Goal: Information Seeking & Learning: Compare options

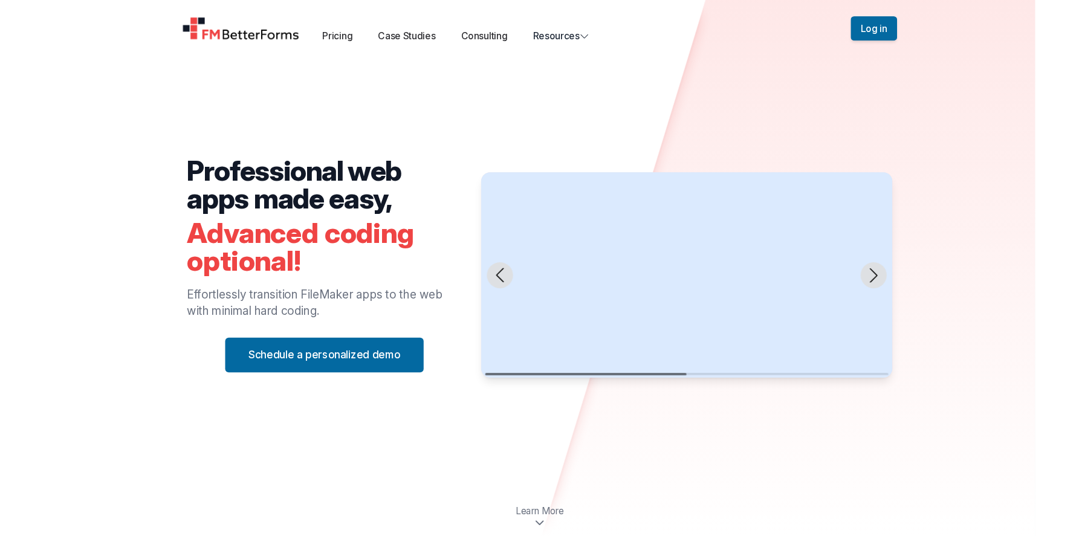
scroll to position [1, 0]
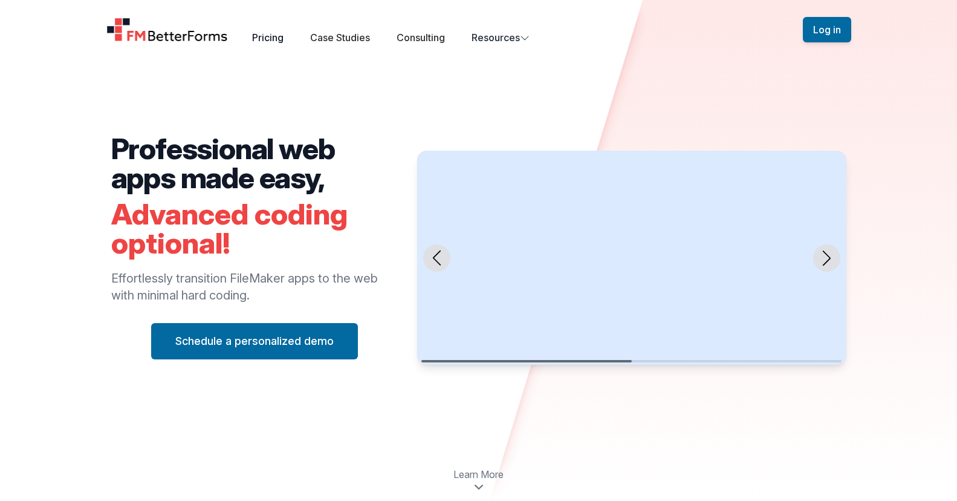
click at [274, 39] on link "Pricing" at bounding box center [267, 37] width 31 height 12
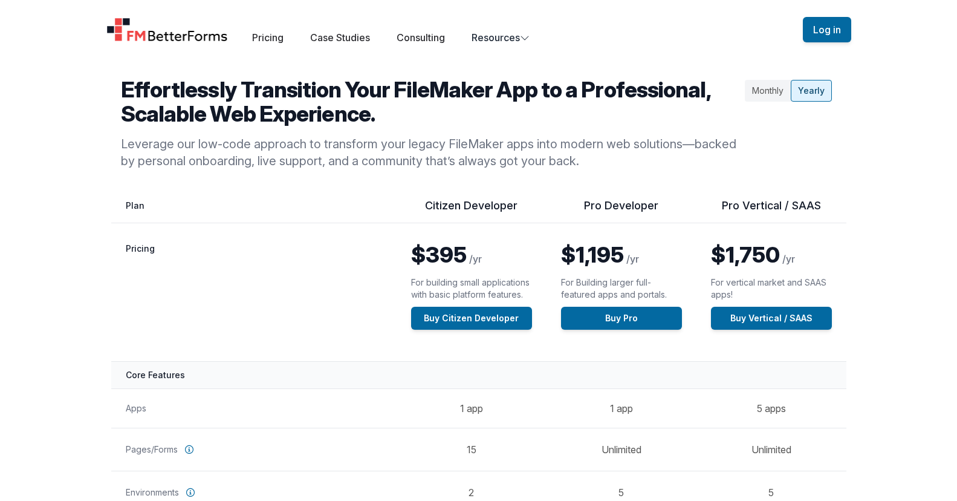
scroll to position [25, 0]
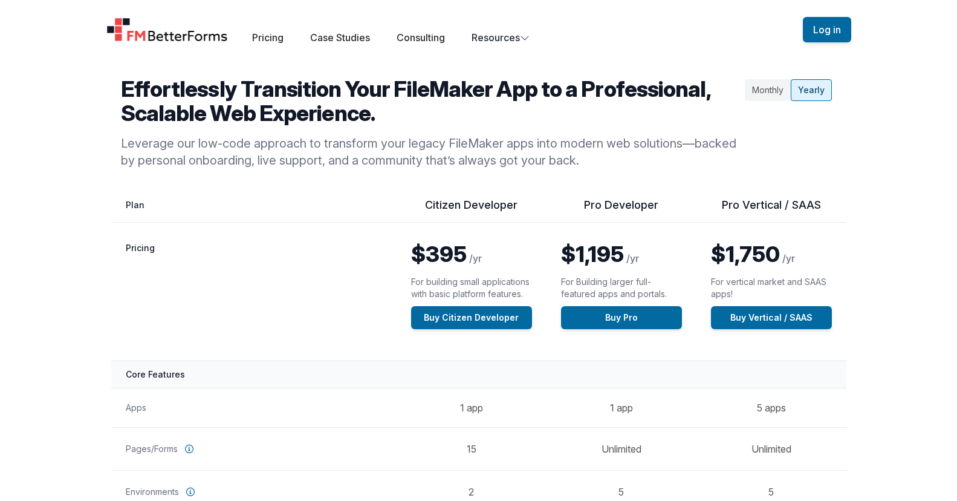
drag, startPoint x: 767, startPoint y: 93, endPoint x: 744, endPoint y: 125, distance: 39.3
click at [767, 93] on div "Monthly" at bounding box center [768, 90] width 46 height 22
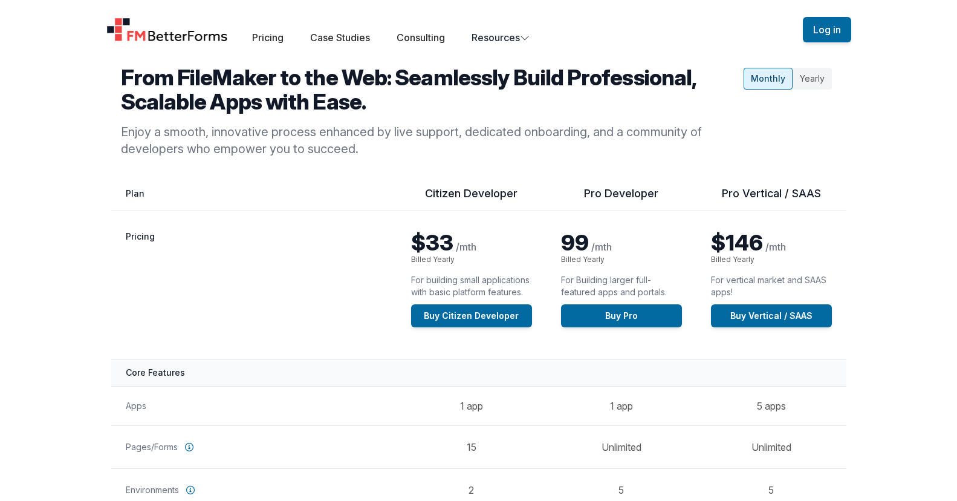
scroll to position [10, 0]
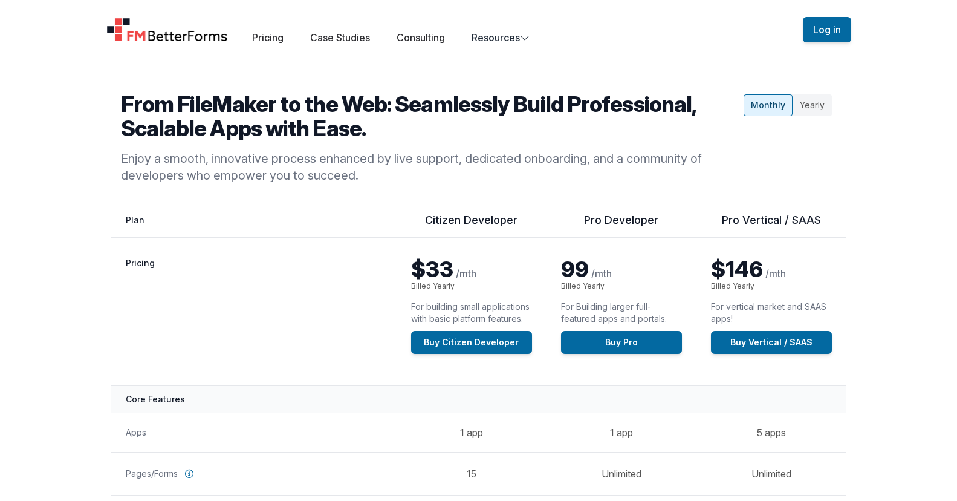
click at [823, 101] on div "Yearly" at bounding box center [811, 105] width 39 height 22
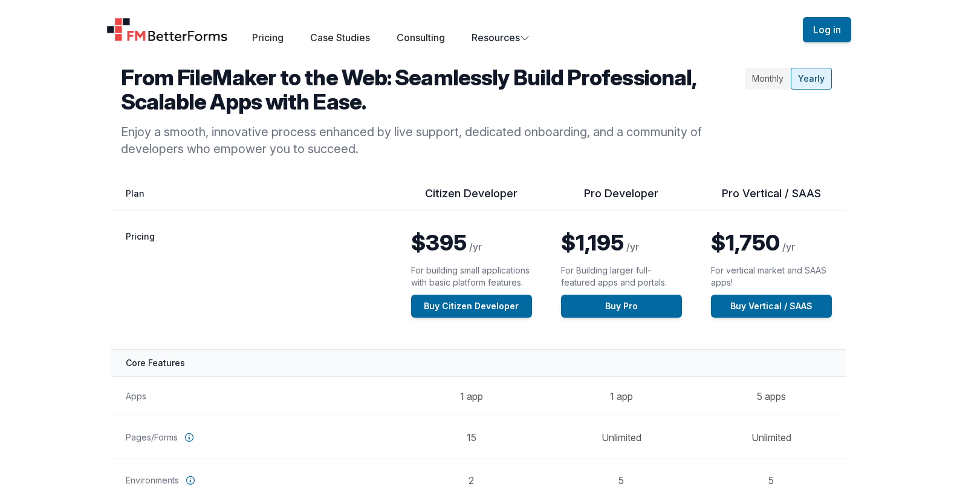
scroll to position [40, 0]
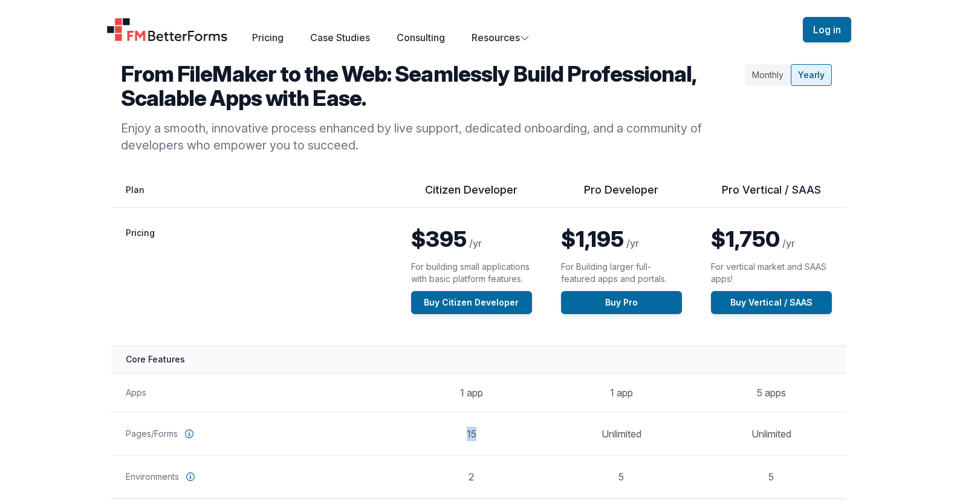
drag, startPoint x: 464, startPoint y: 434, endPoint x: 490, endPoint y: 432, distance: 26.7
click at [490, 432] on td "15" at bounding box center [472, 433] width 150 height 43
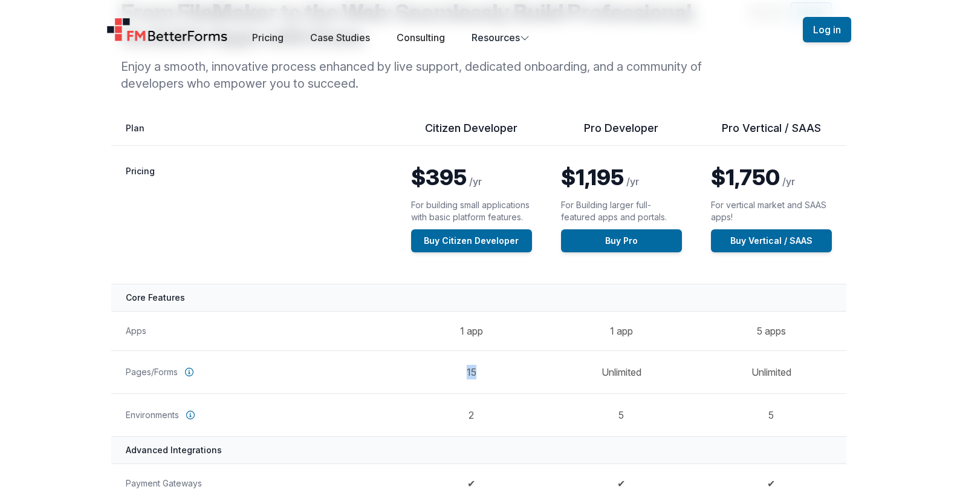
scroll to position [104, 0]
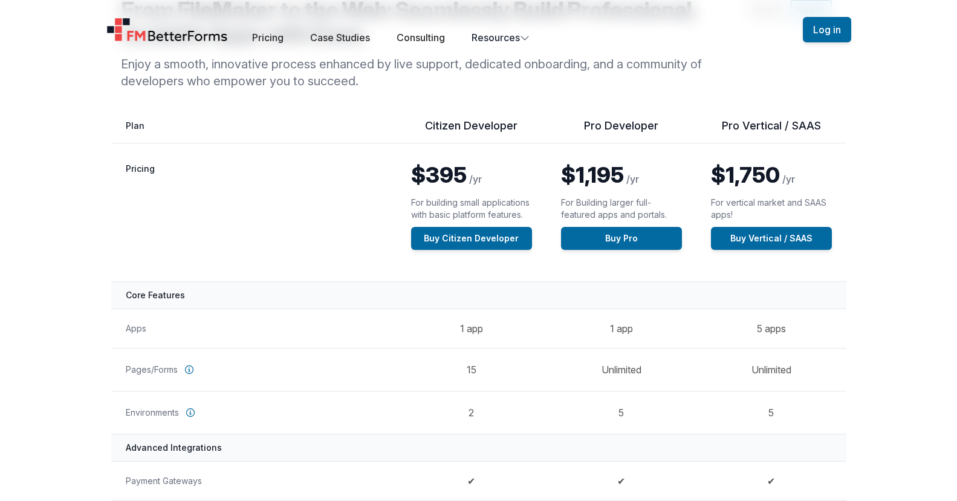
click at [763, 187] on span "$1,750" at bounding box center [745, 174] width 69 height 27
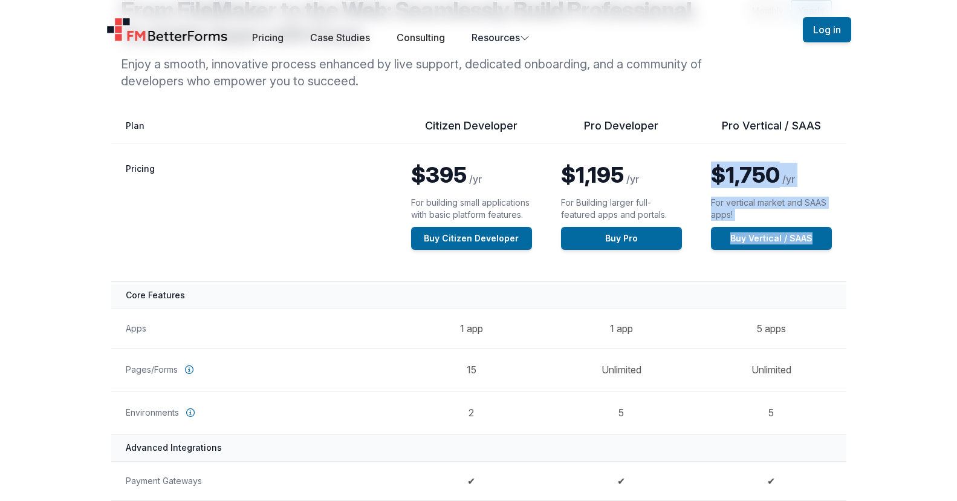
drag, startPoint x: 716, startPoint y: 170, endPoint x: 881, endPoint y: 194, distance: 166.2
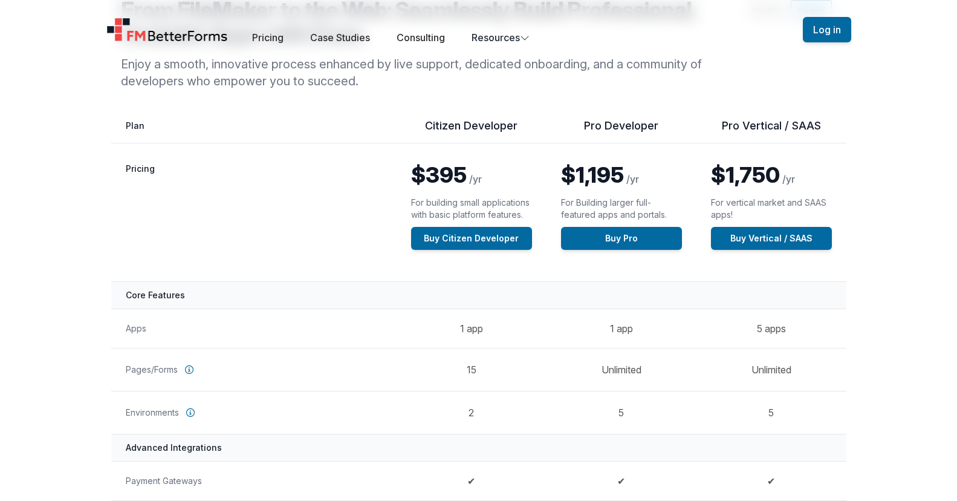
drag, startPoint x: 881, startPoint y: 194, endPoint x: 899, endPoint y: 340, distance: 147.4
drag, startPoint x: 796, startPoint y: 331, endPoint x: 748, endPoint y: 329, distance: 47.8
click at [748, 329] on td "5 apps" at bounding box center [771, 327] width 150 height 39
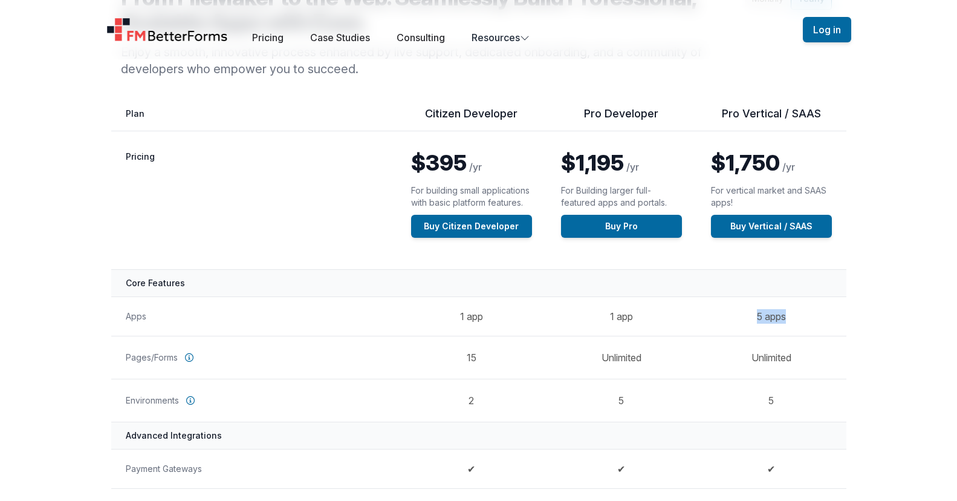
scroll to position [115, 0]
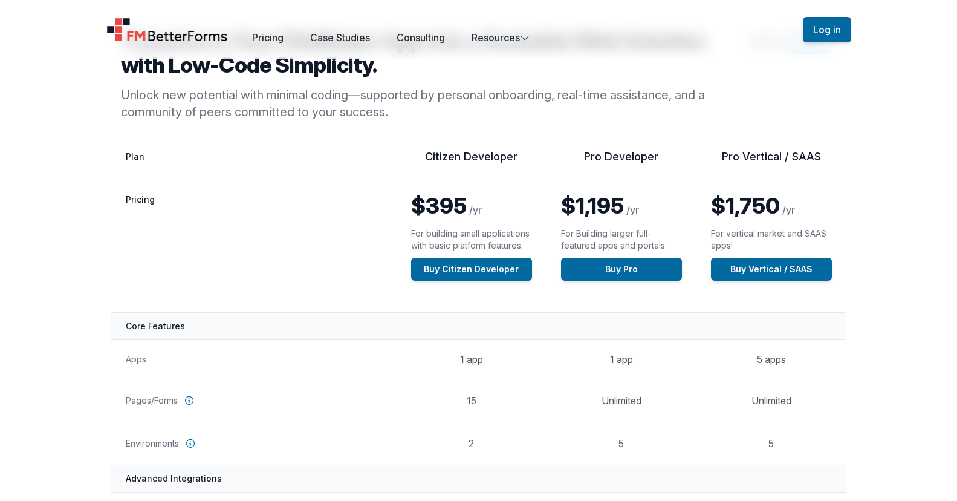
scroll to position [79, 0]
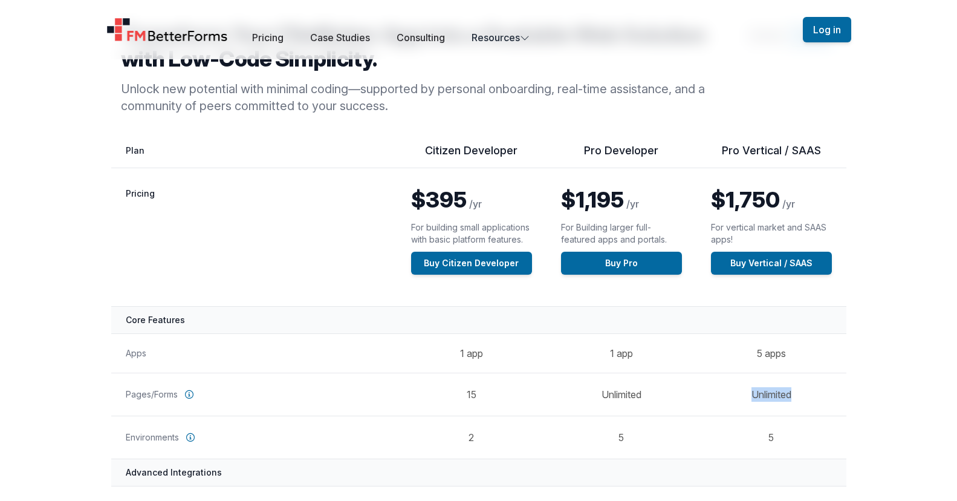
drag, startPoint x: 800, startPoint y: 394, endPoint x: 709, endPoint y: 387, distance: 91.5
click at [709, 387] on td "Unlimited" at bounding box center [771, 393] width 150 height 43
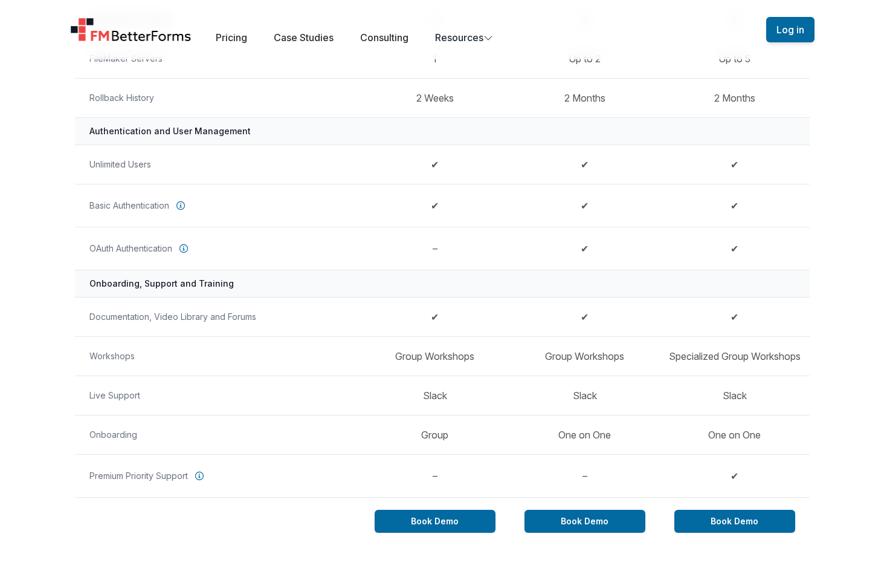
scroll to position [825, 0]
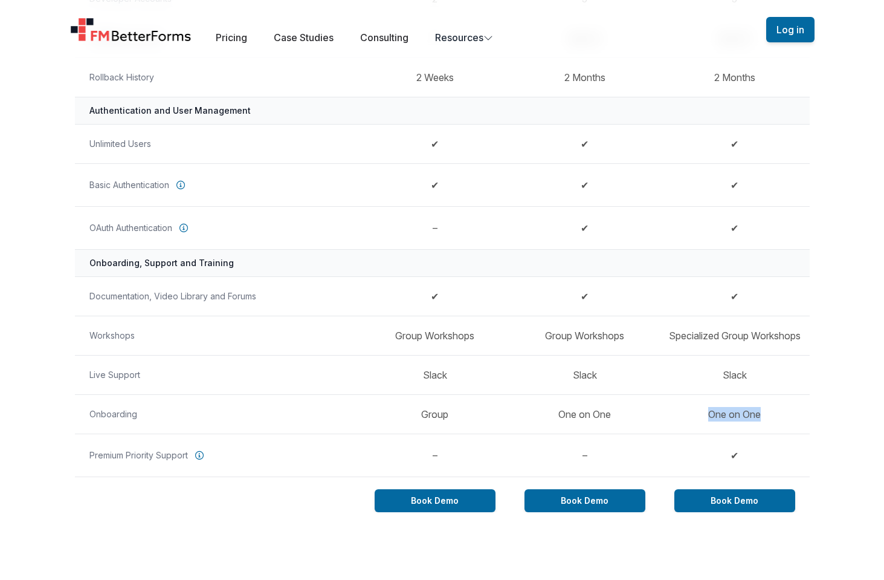
drag, startPoint x: 696, startPoint y: 415, endPoint x: 787, endPoint y: 409, distance: 91.5
click at [787, 409] on td "One on One" at bounding box center [735, 413] width 150 height 39
click at [749, 193] on td "✔" at bounding box center [735, 184] width 150 height 43
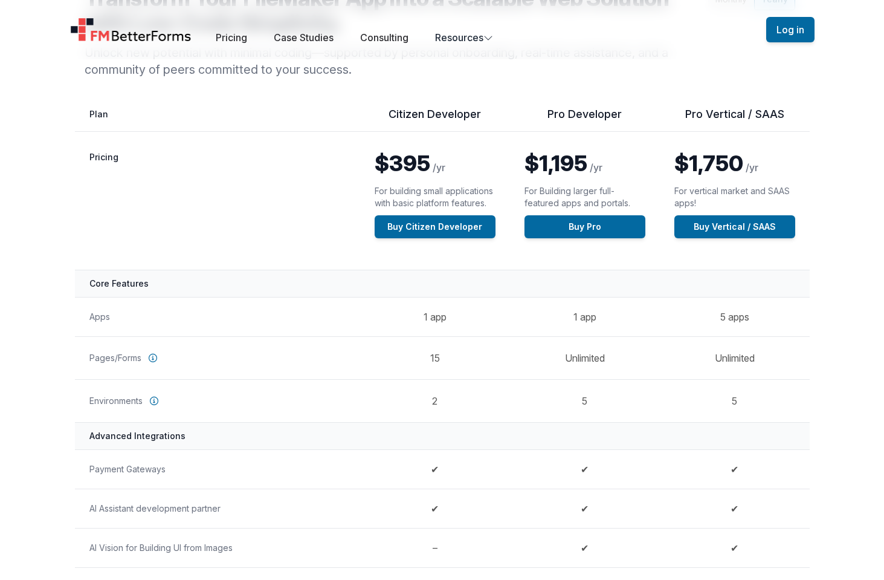
scroll to position [122, 0]
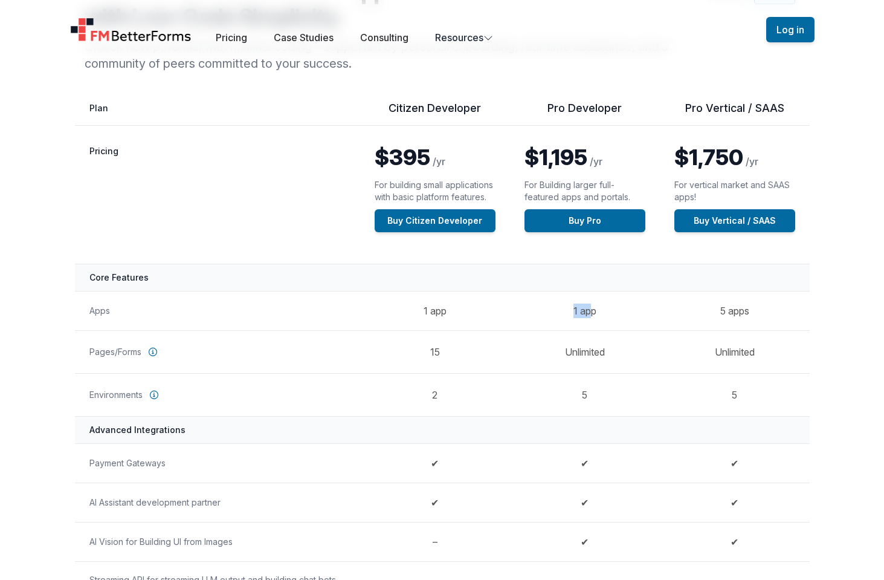
drag, startPoint x: 560, startPoint y: 308, endPoint x: 592, endPoint y: 311, distance: 31.5
click at [592, 311] on td "1 app" at bounding box center [585, 310] width 150 height 39
drag, startPoint x: 718, startPoint y: 309, endPoint x: 760, endPoint y: 308, distance: 42.3
click at [760, 308] on td "5 apps" at bounding box center [735, 310] width 150 height 39
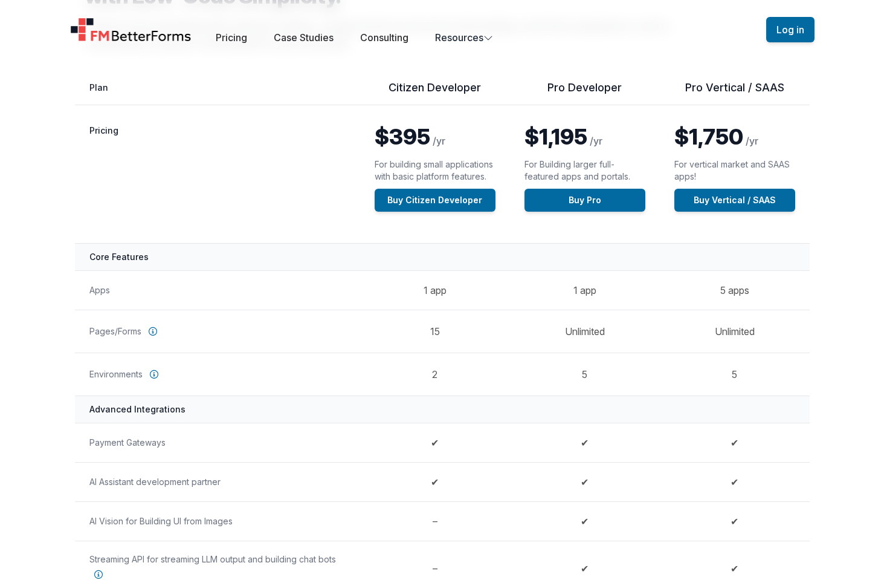
scroll to position [140, 0]
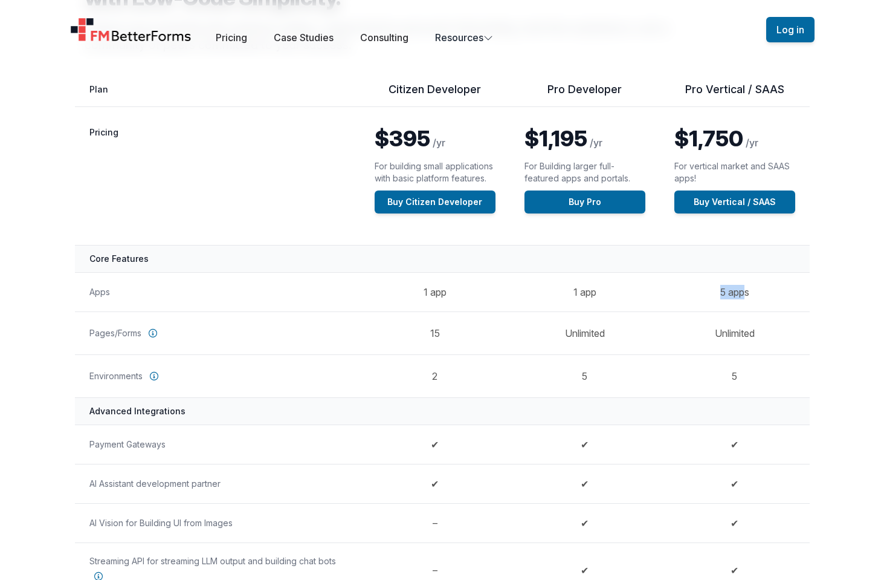
drag, startPoint x: 720, startPoint y: 293, endPoint x: 747, endPoint y: 291, distance: 27.3
click at [744, 291] on td "5 apps" at bounding box center [735, 291] width 150 height 39
click at [748, 291] on td "5 apps" at bounding box center [735, 291] width 150 height 39
drag, startPoint x: 749, startPoint y: 293, endPoint x: 716, endPoint y: 293, distance: 33.2
click at [716, 293] on td "5 apps" at bounding box center [735, 291] width 150 height 39
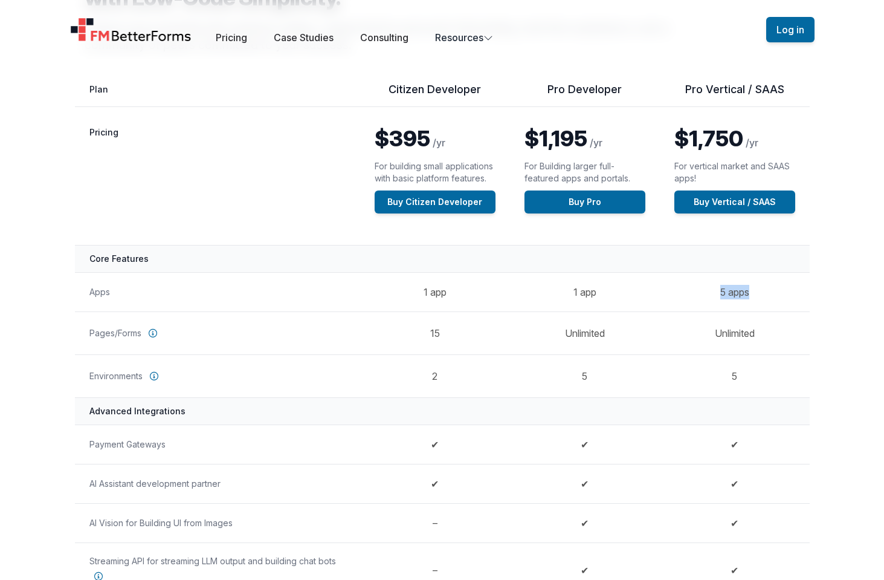
click at [773, 280] on td "5 apps" at bounding box center [735, 291] width 150 height 39
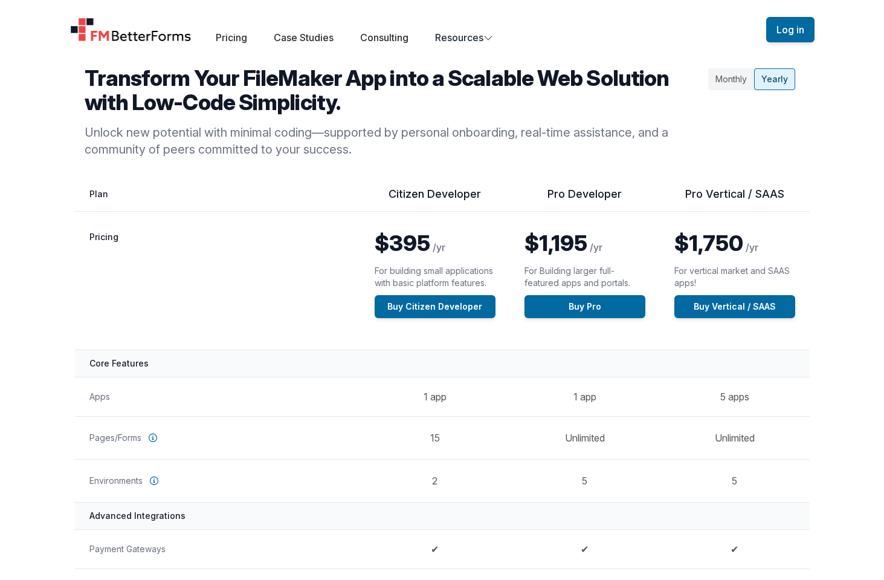
scroll to position [48, 0]
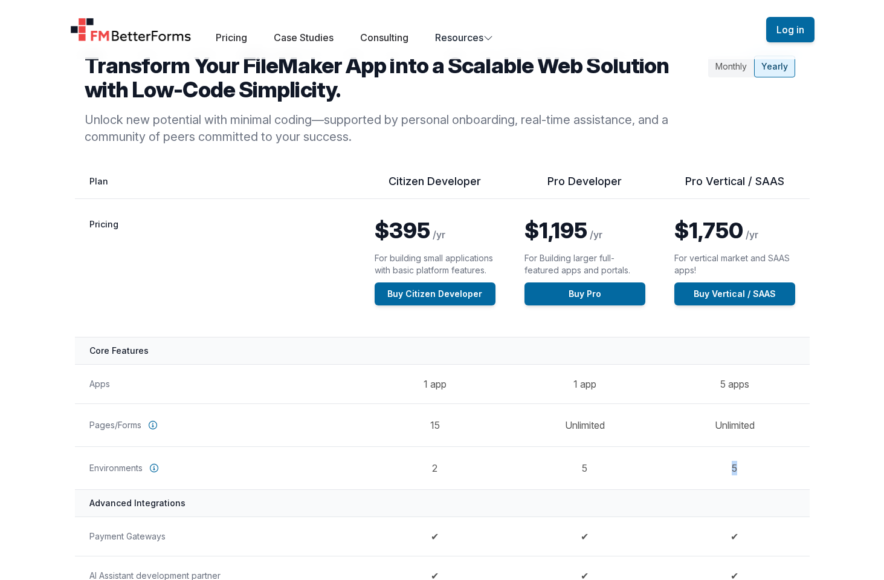
drag, startPoint x: 750, startPoint y: 469, endPoint x: 734, endPoint y: 462, distance: 17.3
click at [734, 462] on td "5" at bounding box center [735, 467] width 150 height 43
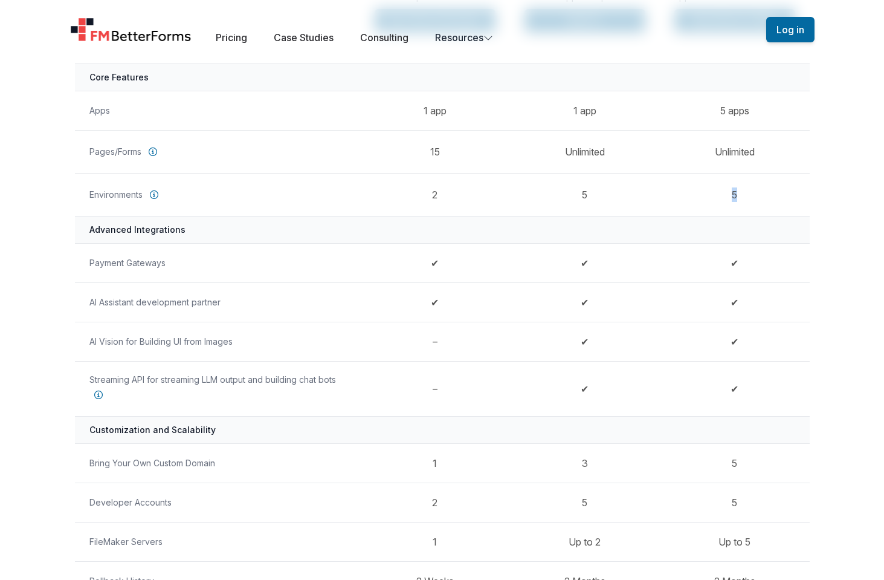
scroll to position [323, 0]
drag, startPoint x: 765, startPoint y: 501, endPoint x: 96, endPoint y: 491, distance: 669.2
click at [97, 491] on tr "Developer Accounts 2 5 5" at bounding box center [442, 500] width 735 height 39
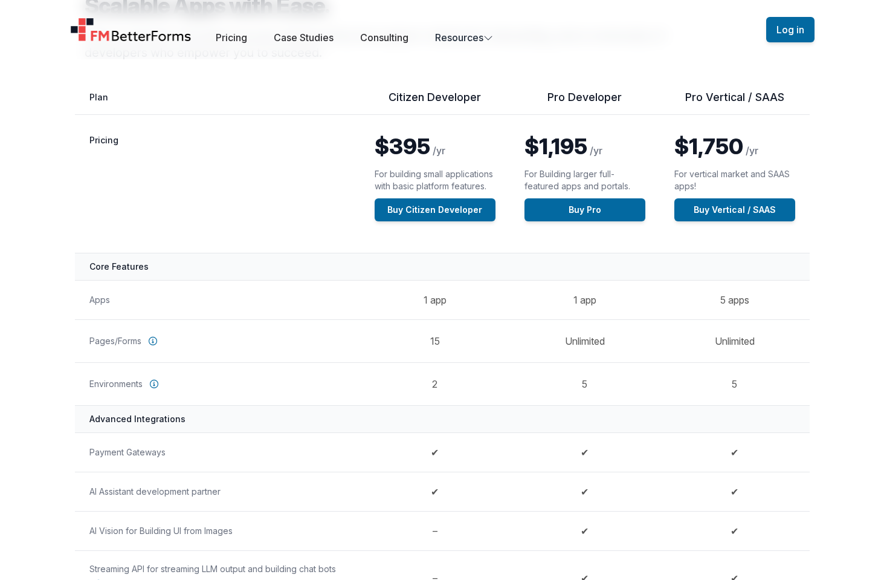
scroll to position [131, 0]
